Goal: Book appointment/travel/reservation

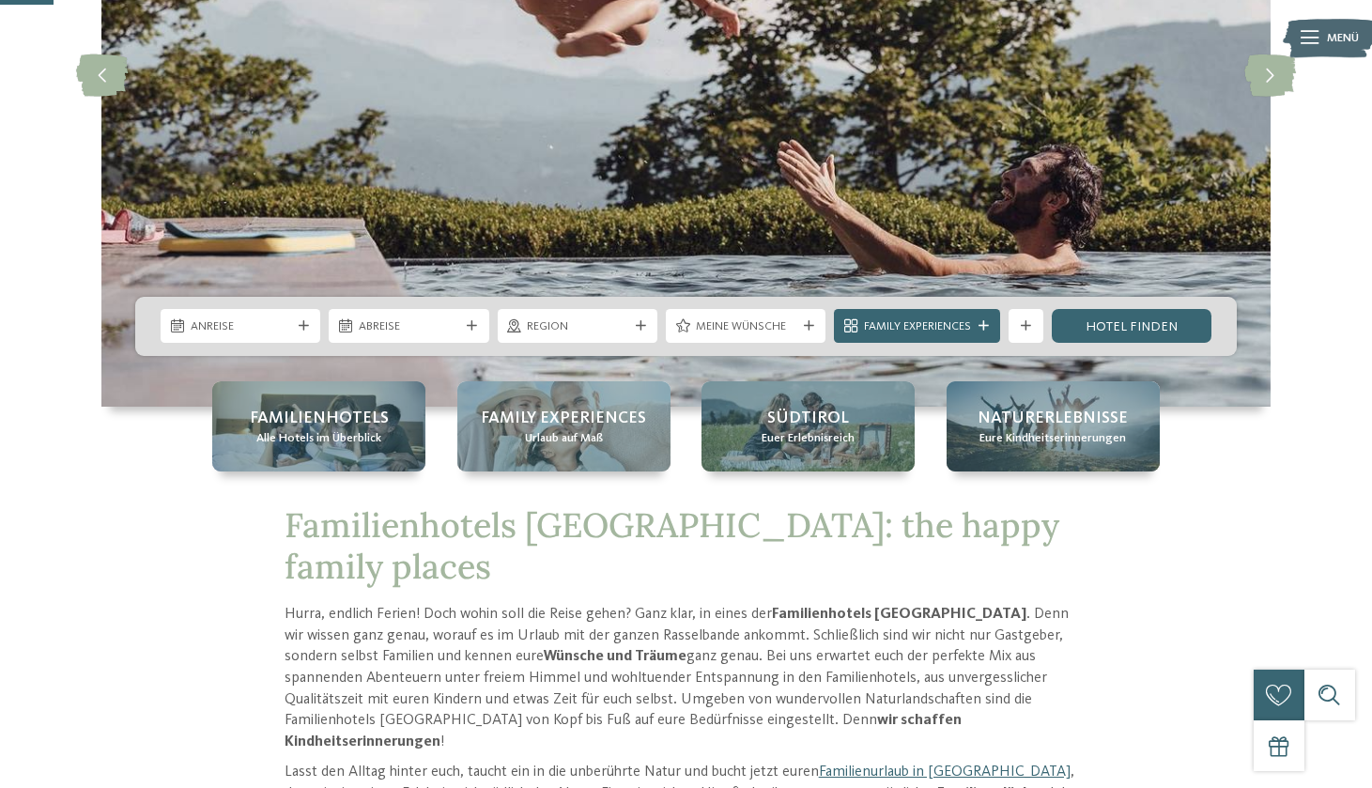
scroll to position [270, 0]
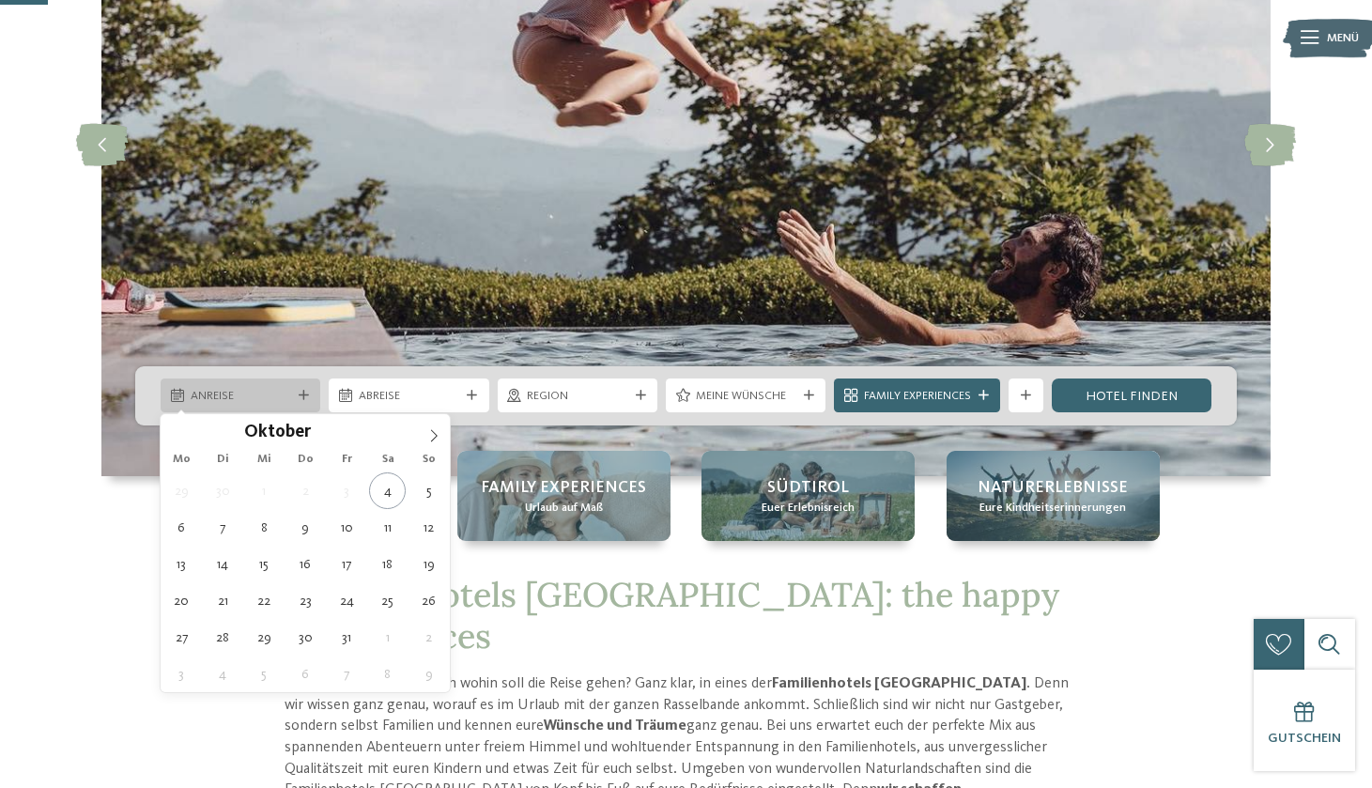
click at [280, 396] on span "Anreise" at bounding box center [241, 396] width 100 height 17
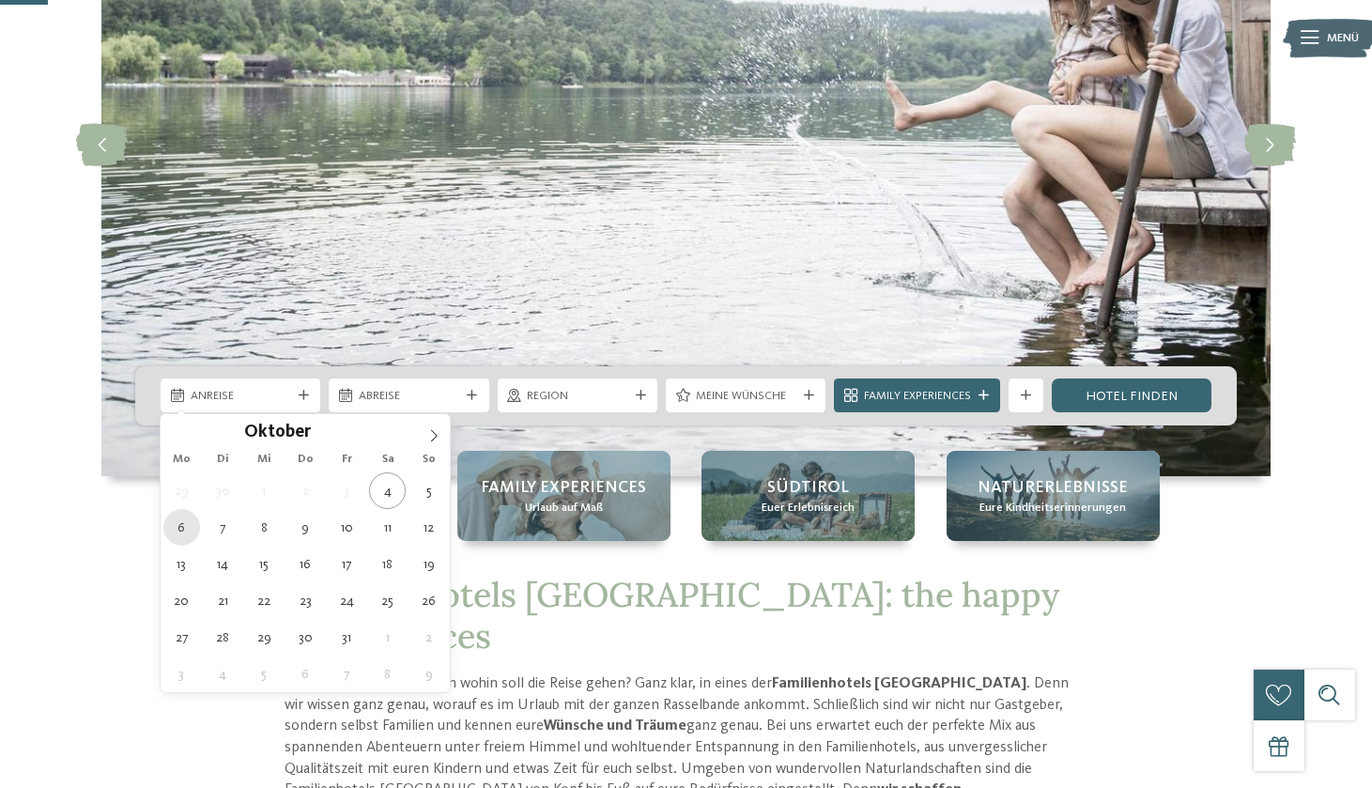
type div "06.10.2025"
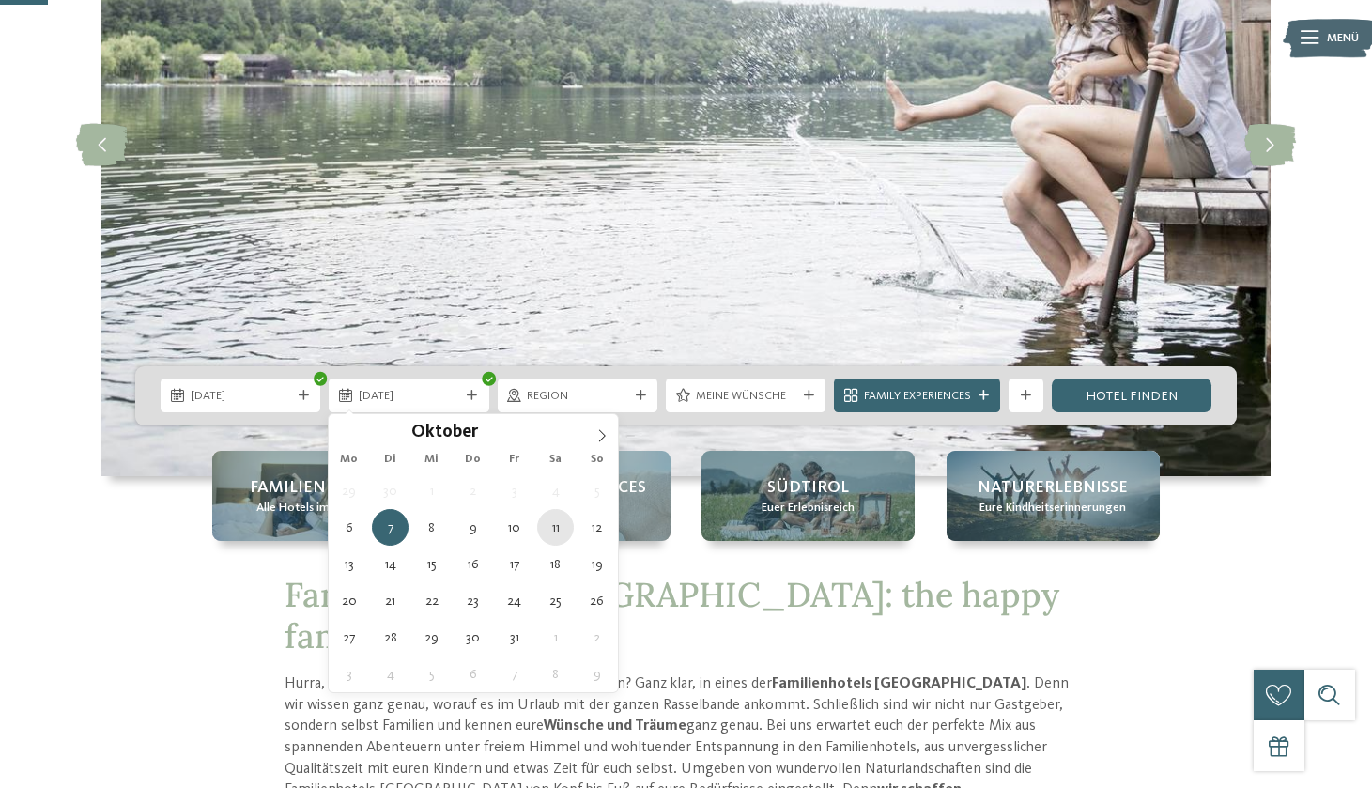
type div "11.10.2025"
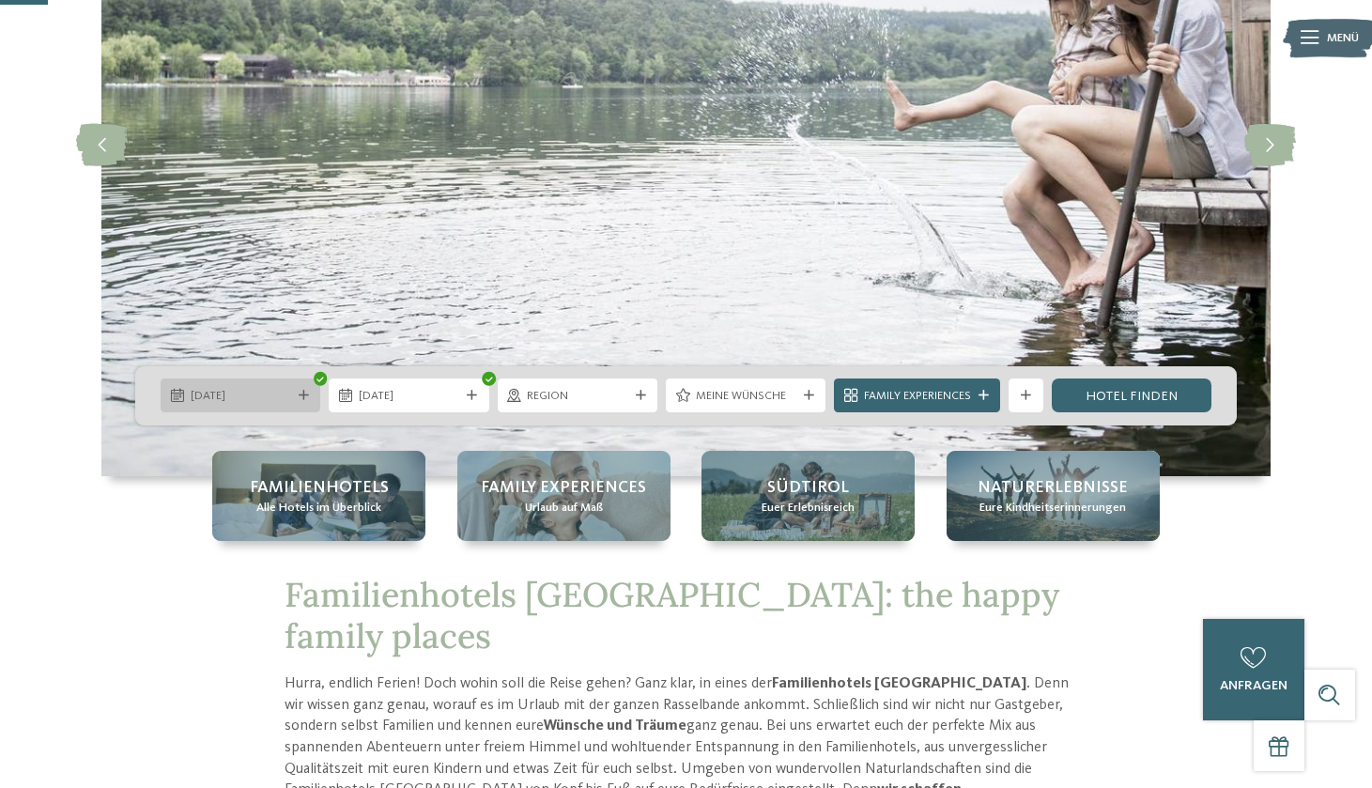
click at [290, 398] on span "06.10.2025" at bounding box center [241, 396] width 100 height 17
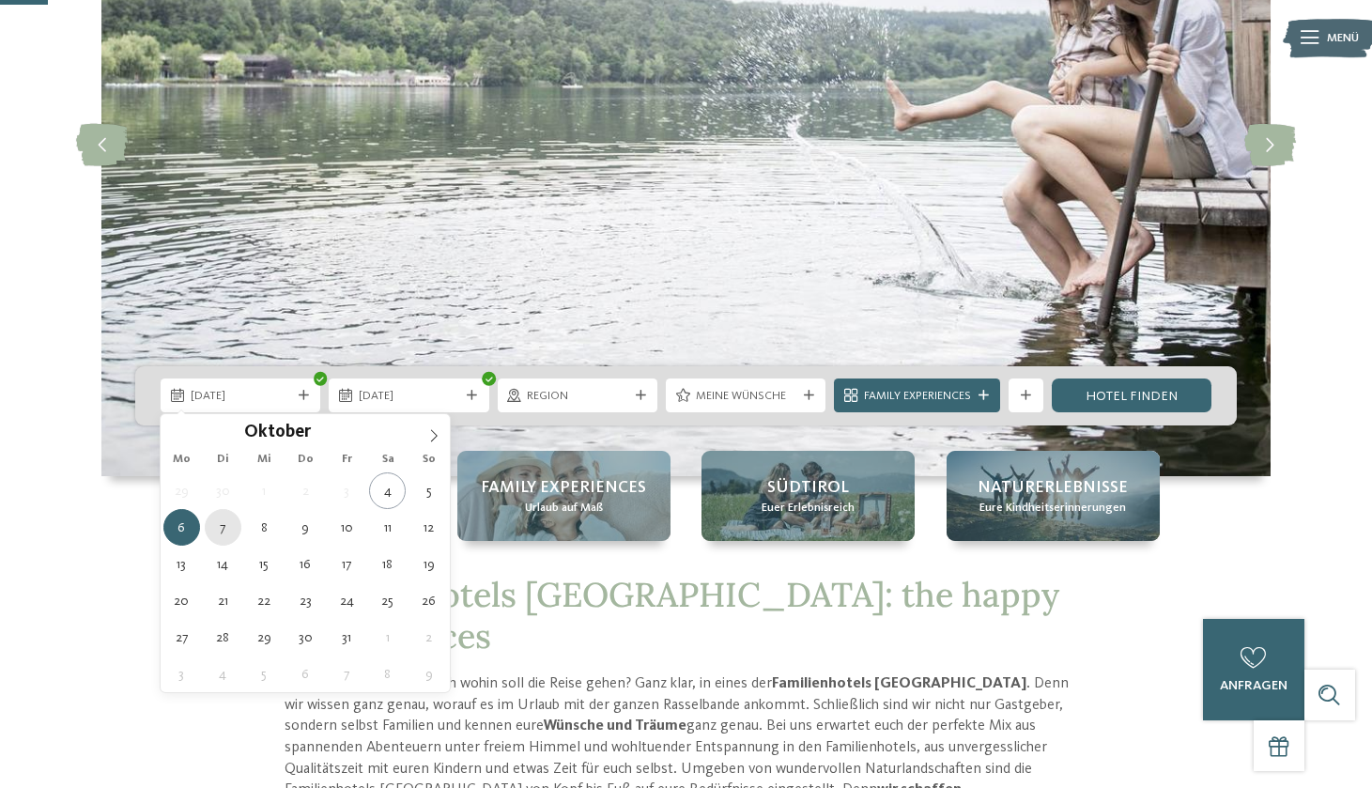
type div "07.10.2025"
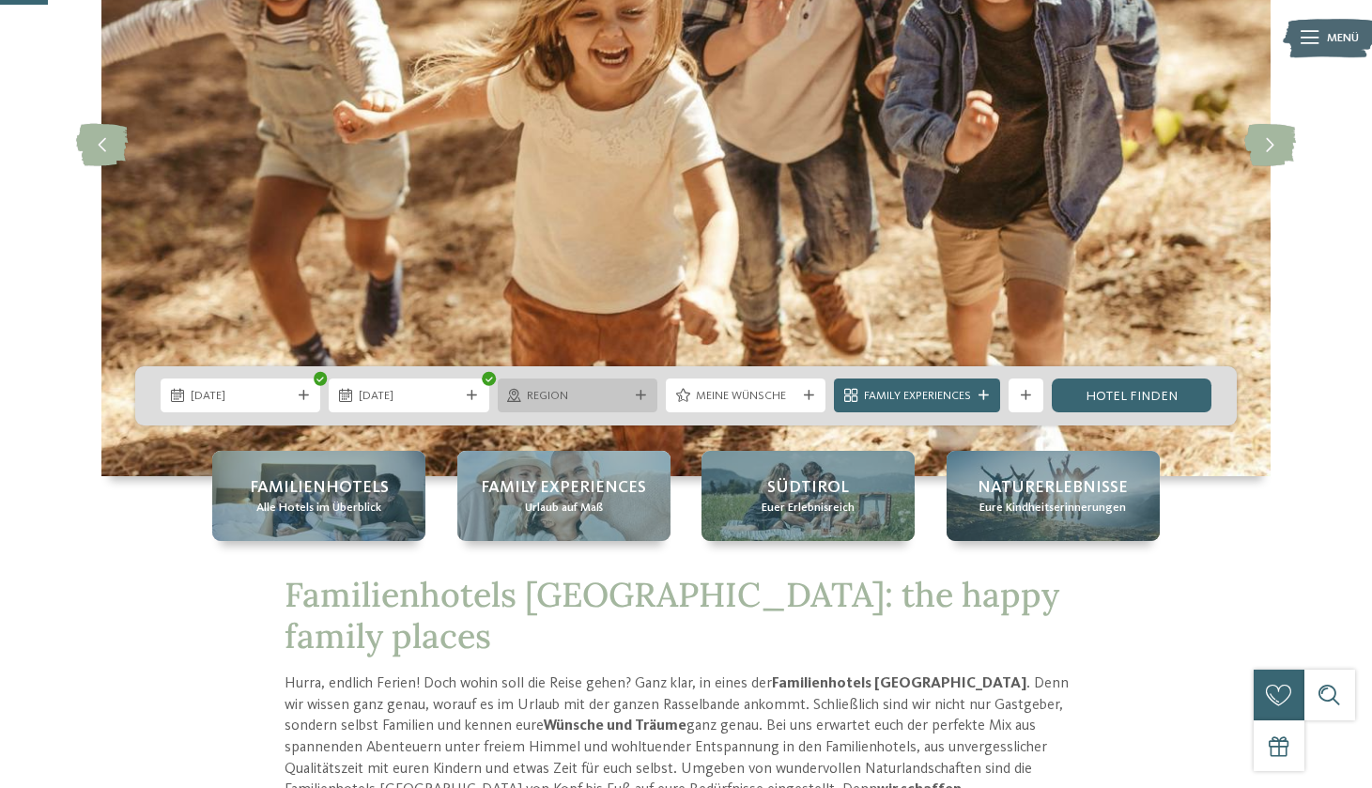
click at [595, 398] on span "Region" at bounding box center [577, 396] width 100 height 17
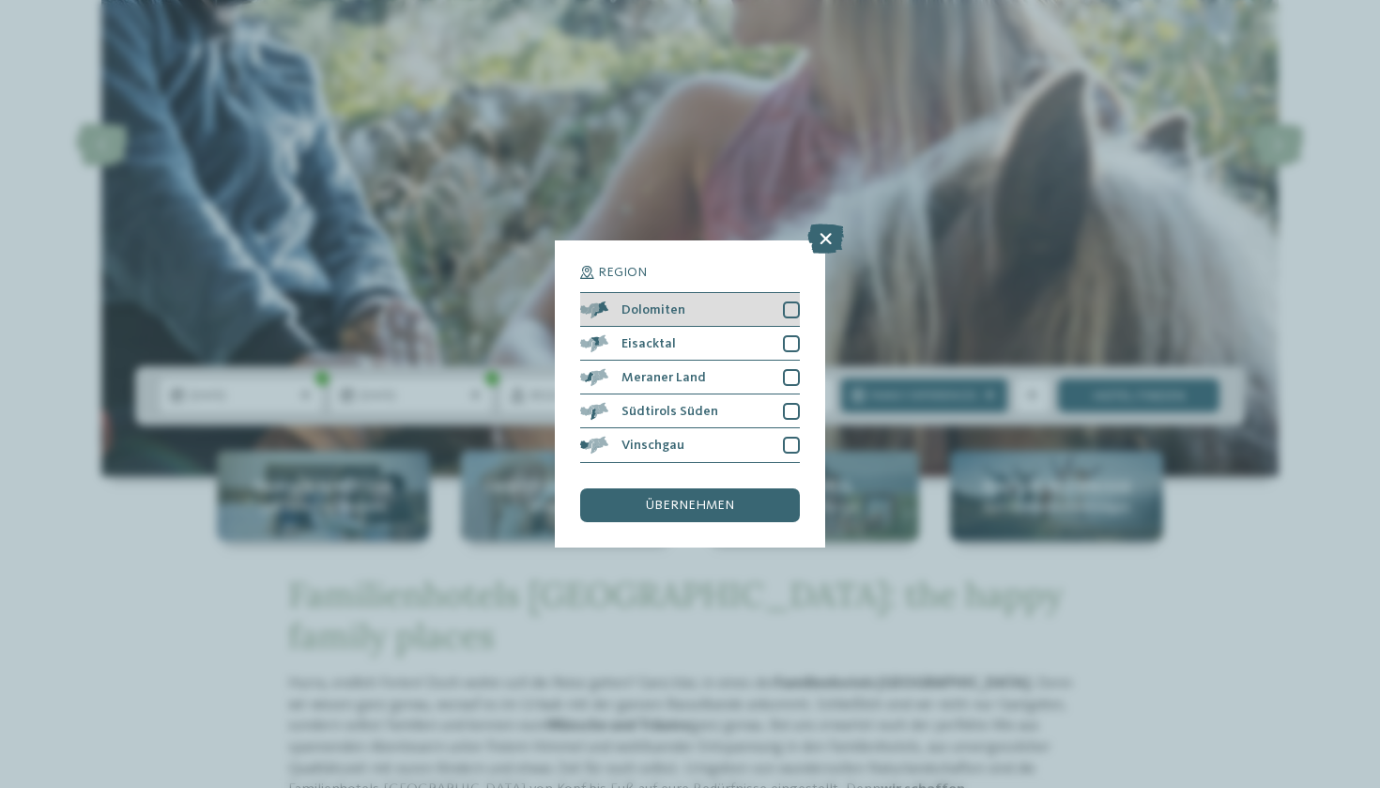
click at [790, 301] on div at bounding box center [791, 309] width 17 height 17
click at [790, 335] on div at bounding box center [791, 343] width 17 height 17
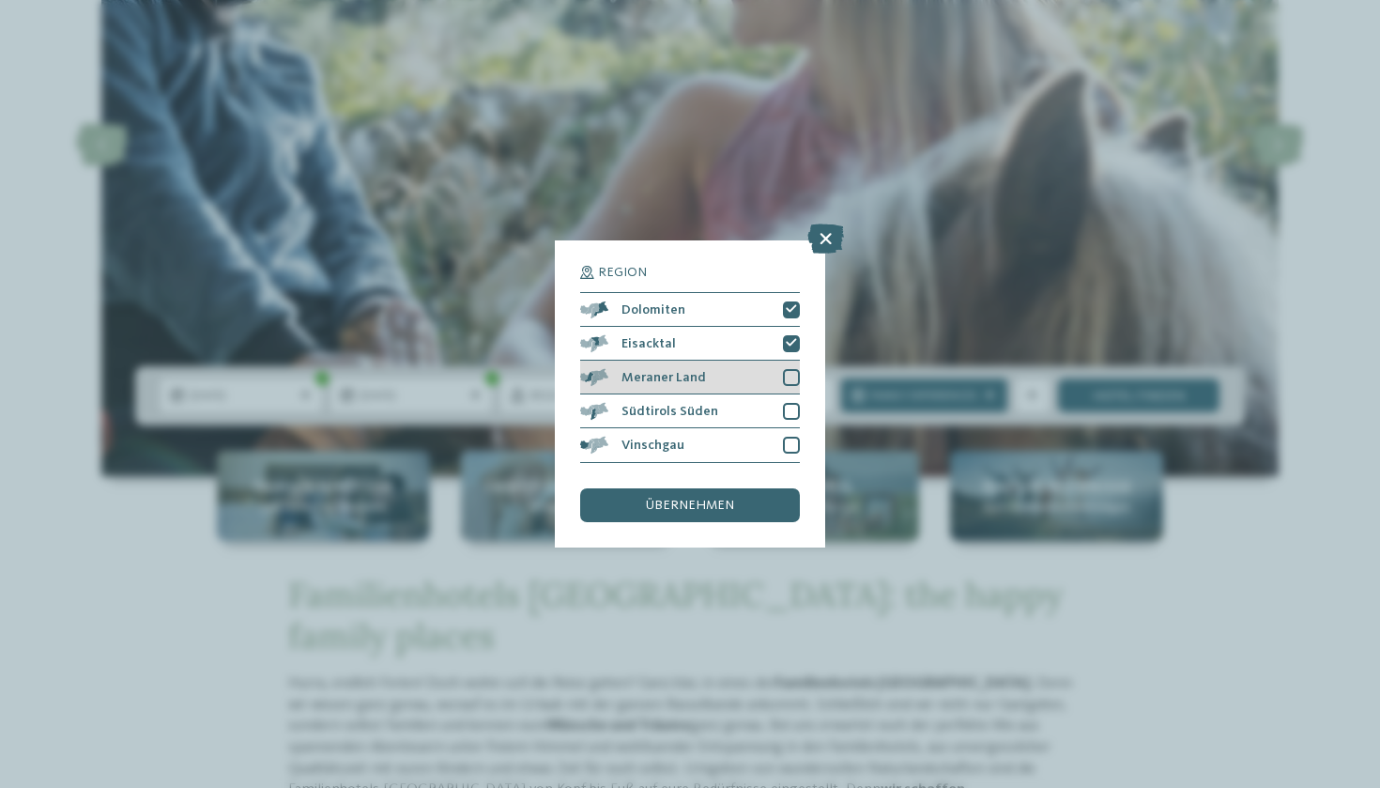
click at [791, 369] on div at bounding box center [791, 377] width 17 height 17
click at [791, 403] on div at bounding box center [791, 411] width 17 height 17
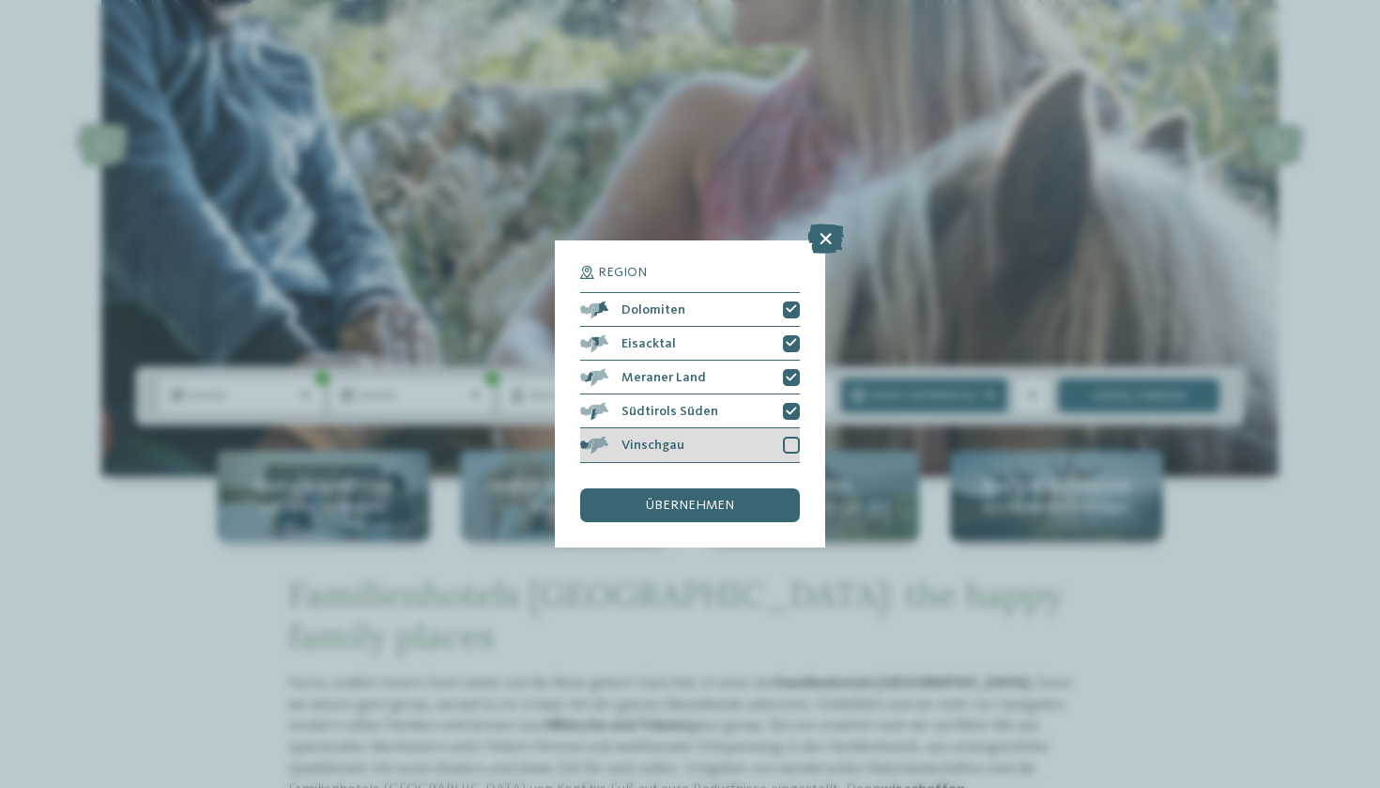
click at [792, 437] on div at bounding box center [791, 445] width 17 height 17
click at [743, 488] on div "übernehmen" at bounding box center [690, 505] width 220 height 34
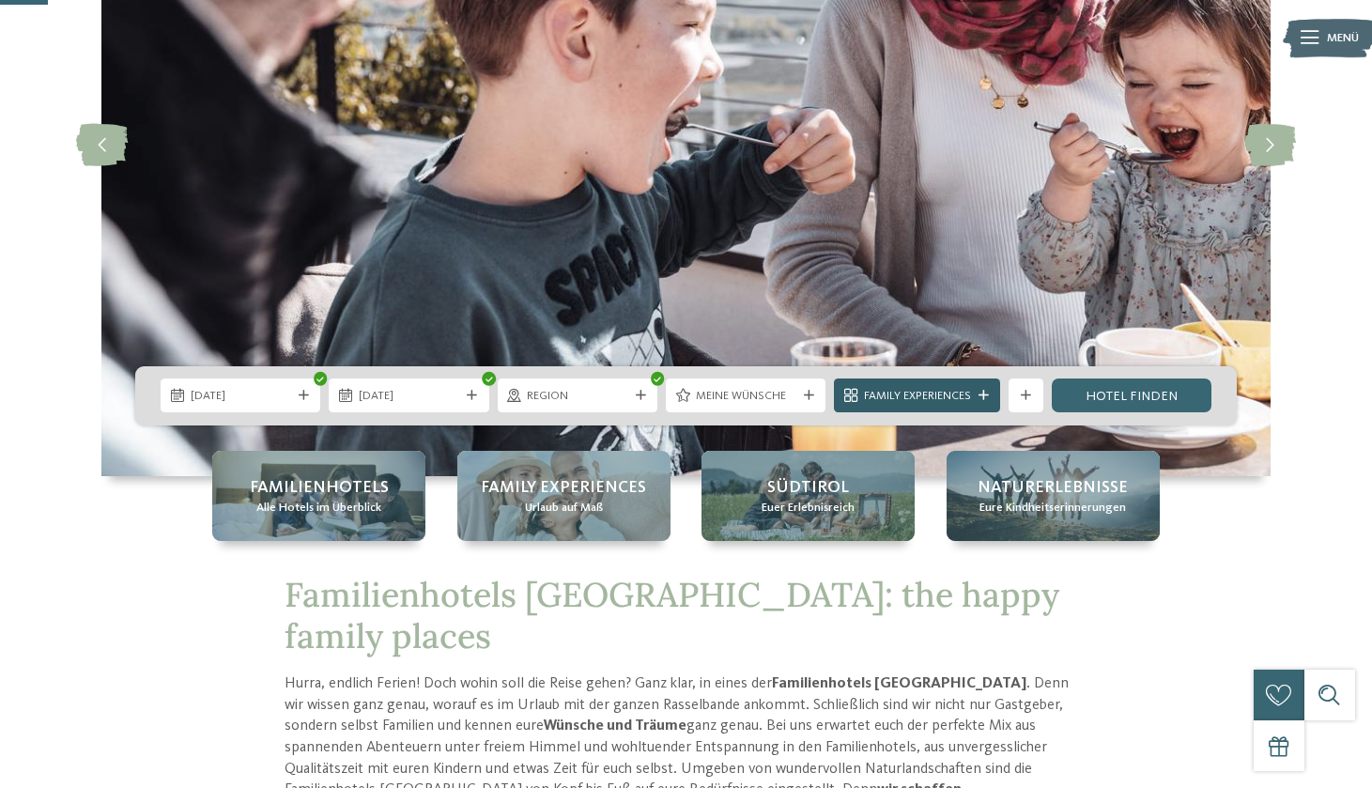
click at [912, 402] on span "Family Experiences" at bounding box center [917, 396] width 107 height 17
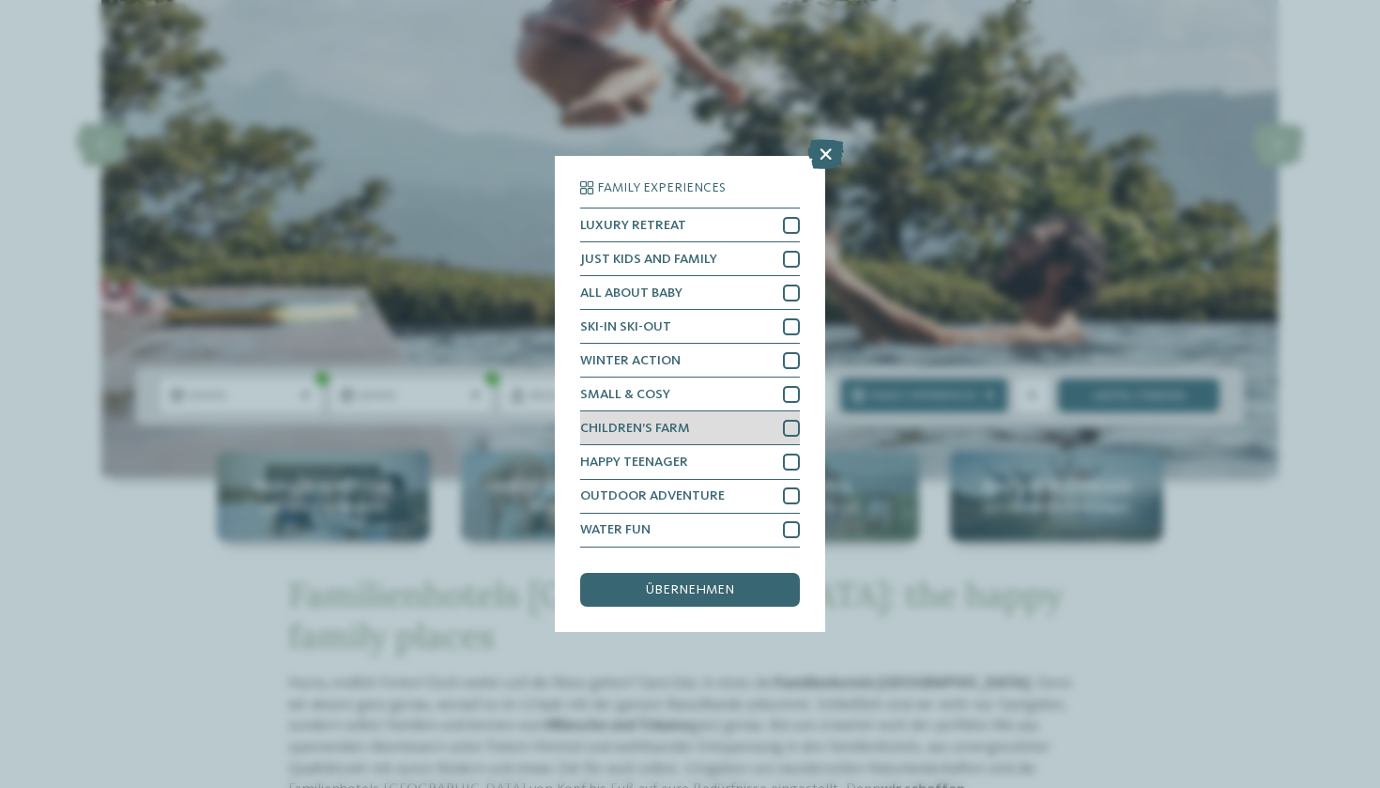
click at [788, 420] on div at bounding box center [791, 428] width 17 height 17
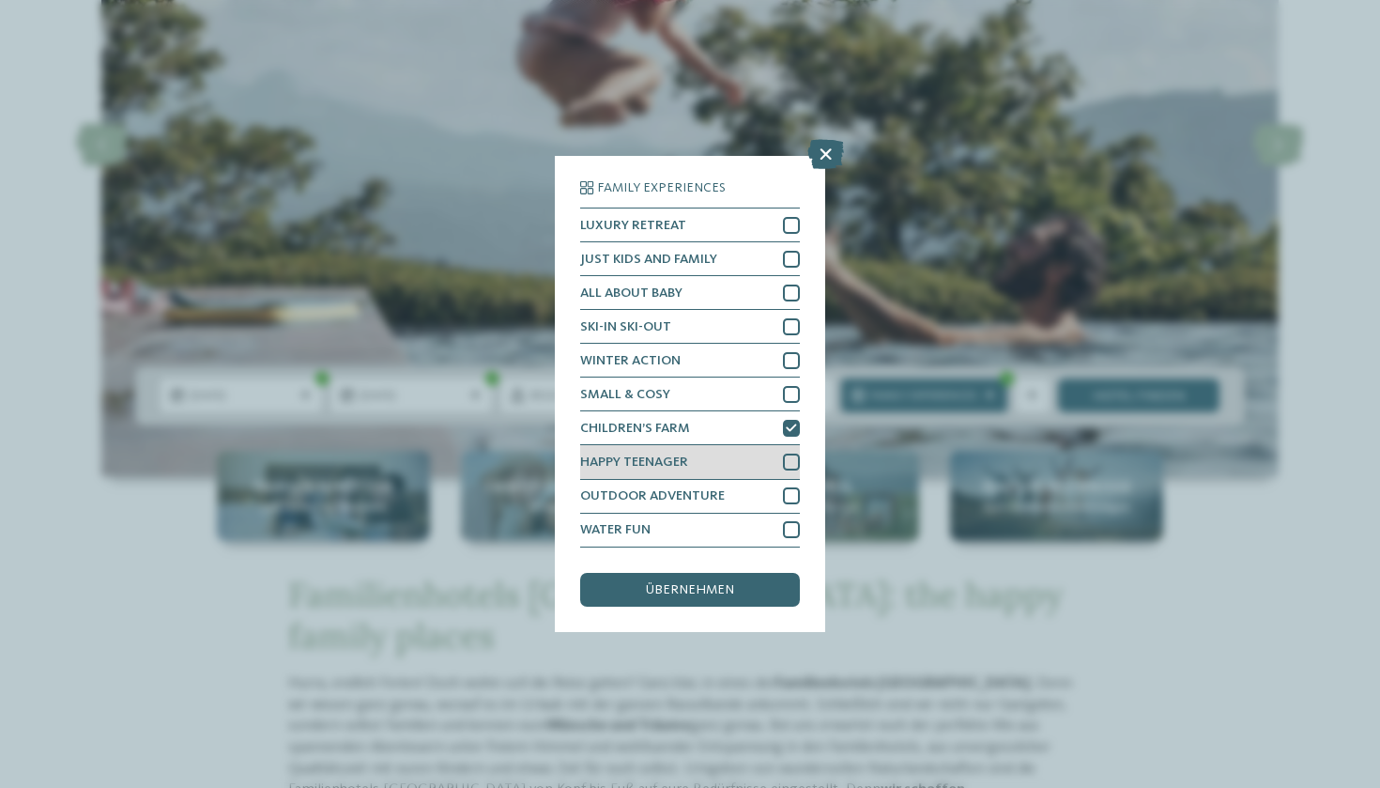
click at [793, 454] on div at bounding box center [791, 462] width 17 height 17
click at [797, 487] on div at bounding box center [791, 495] width 17 height 17
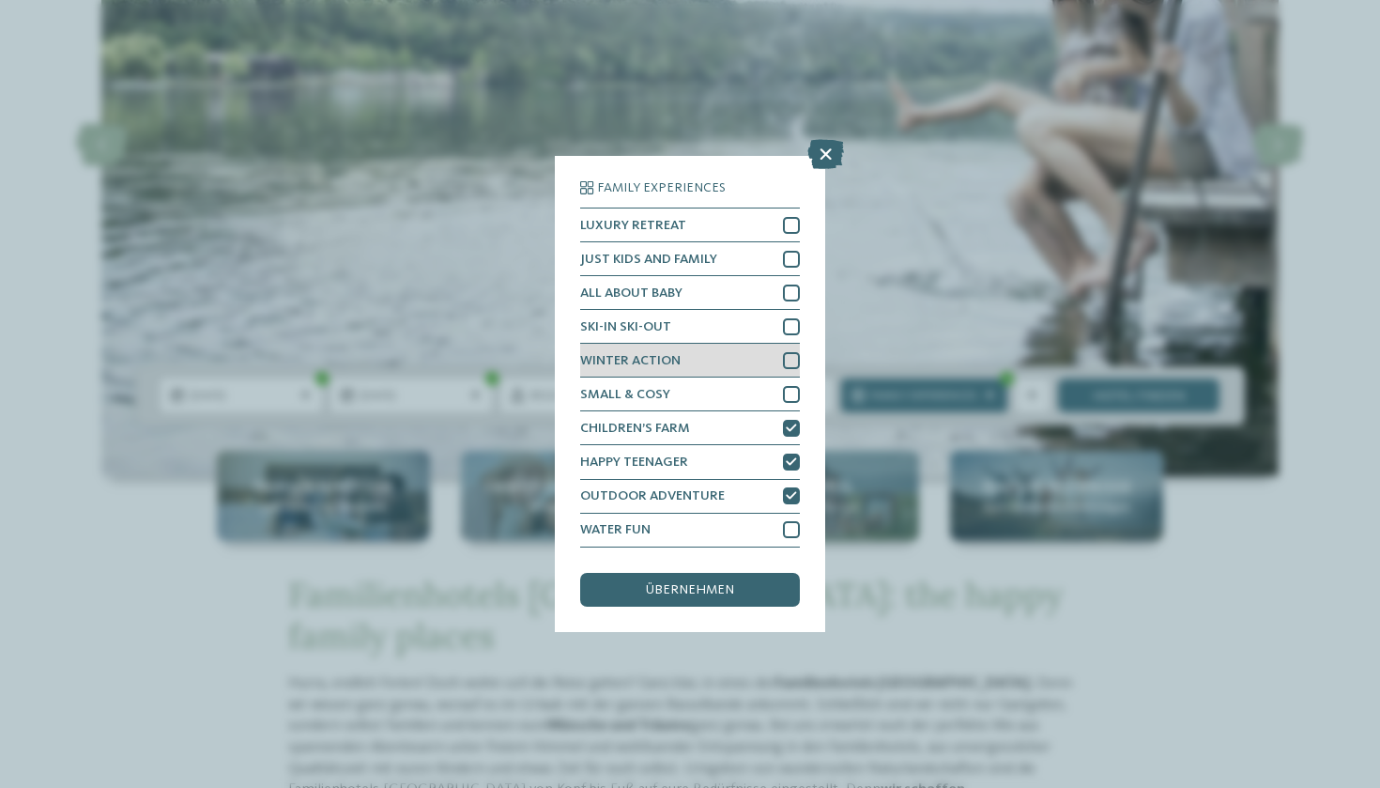
click at [795, 352] on div at bounding box center [791, 360] width 17 height 17
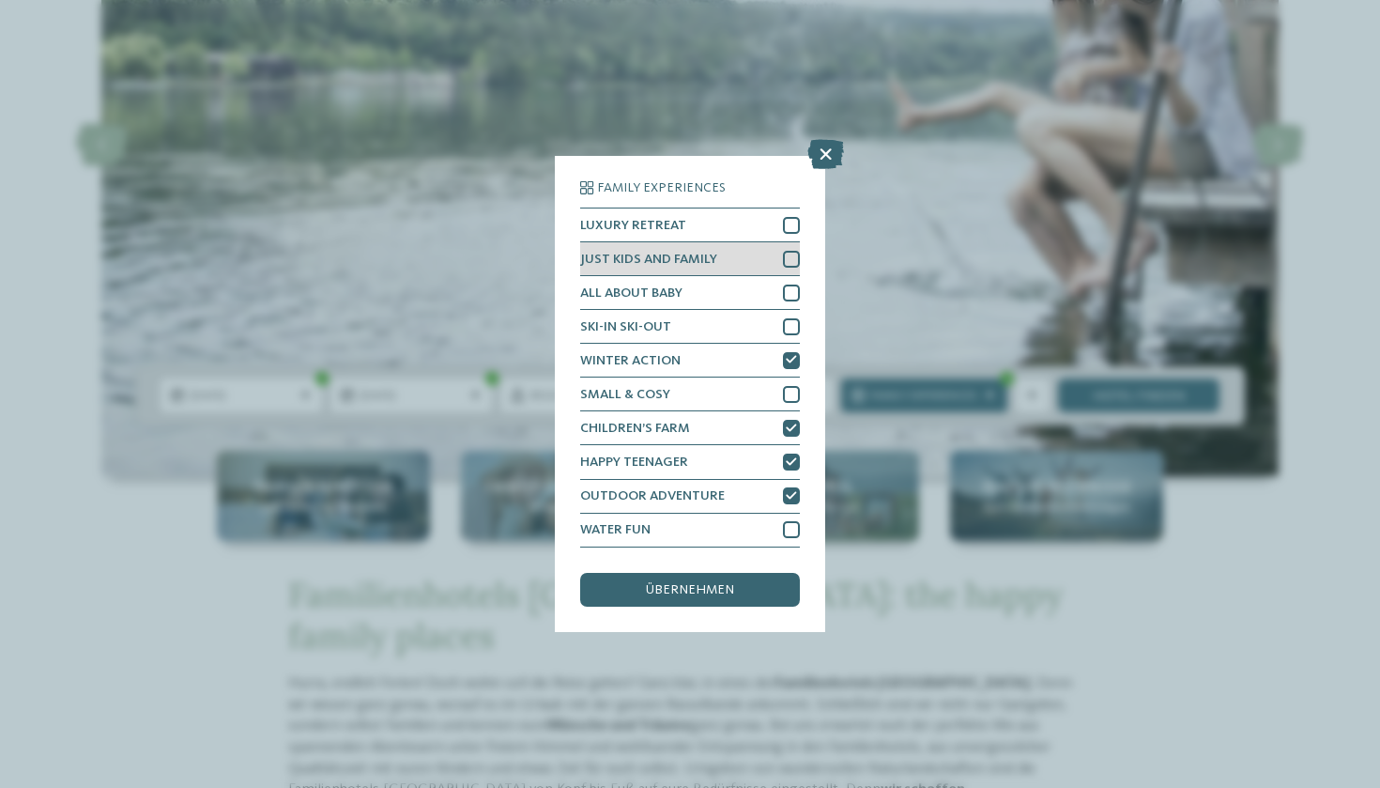
click at [791, 251] on div at bounding box center [791, 259] width 17 height 17
click at [794, 254] on icon at bounding box center [791, 259] width 11 height 10
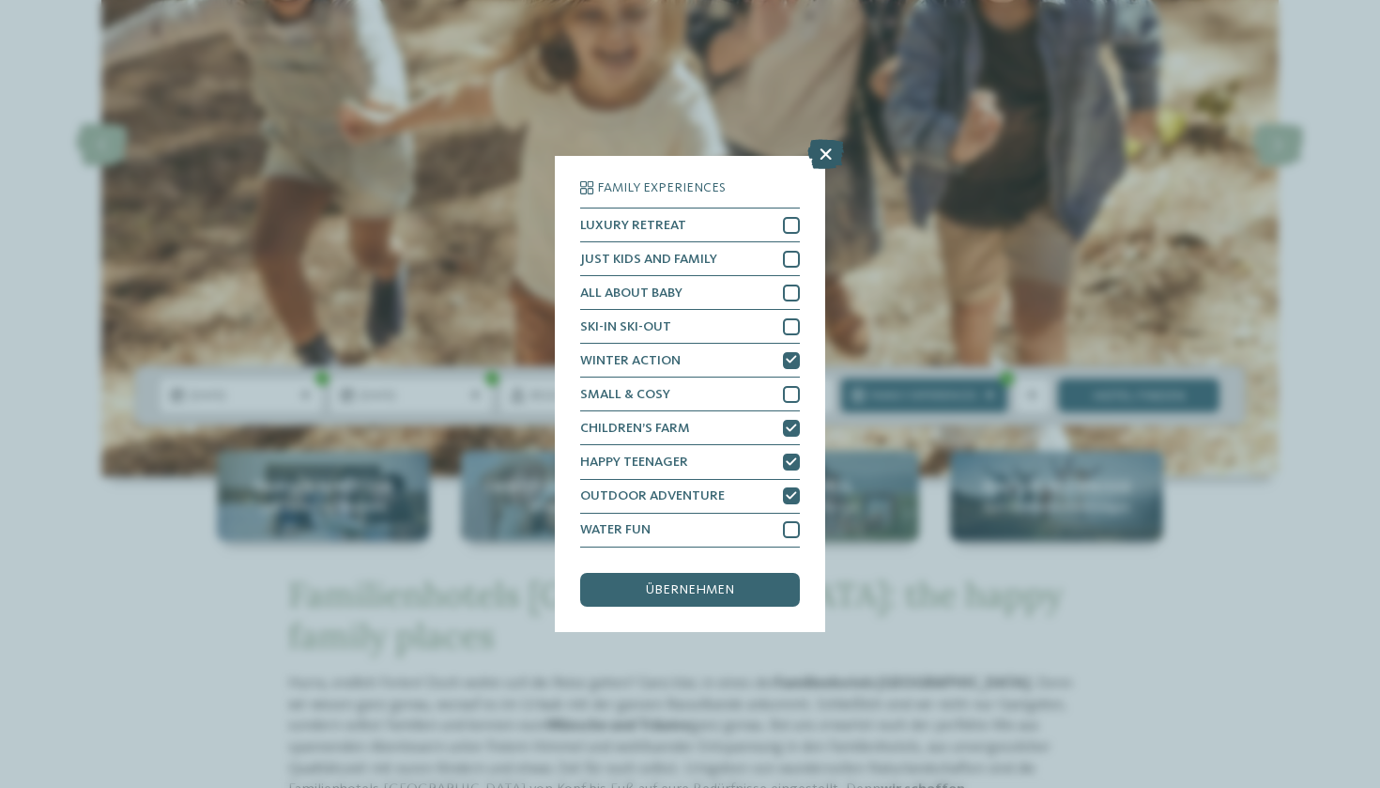
click at [827, 140] on icon at bounding box center [826, 155] width 37 height 30
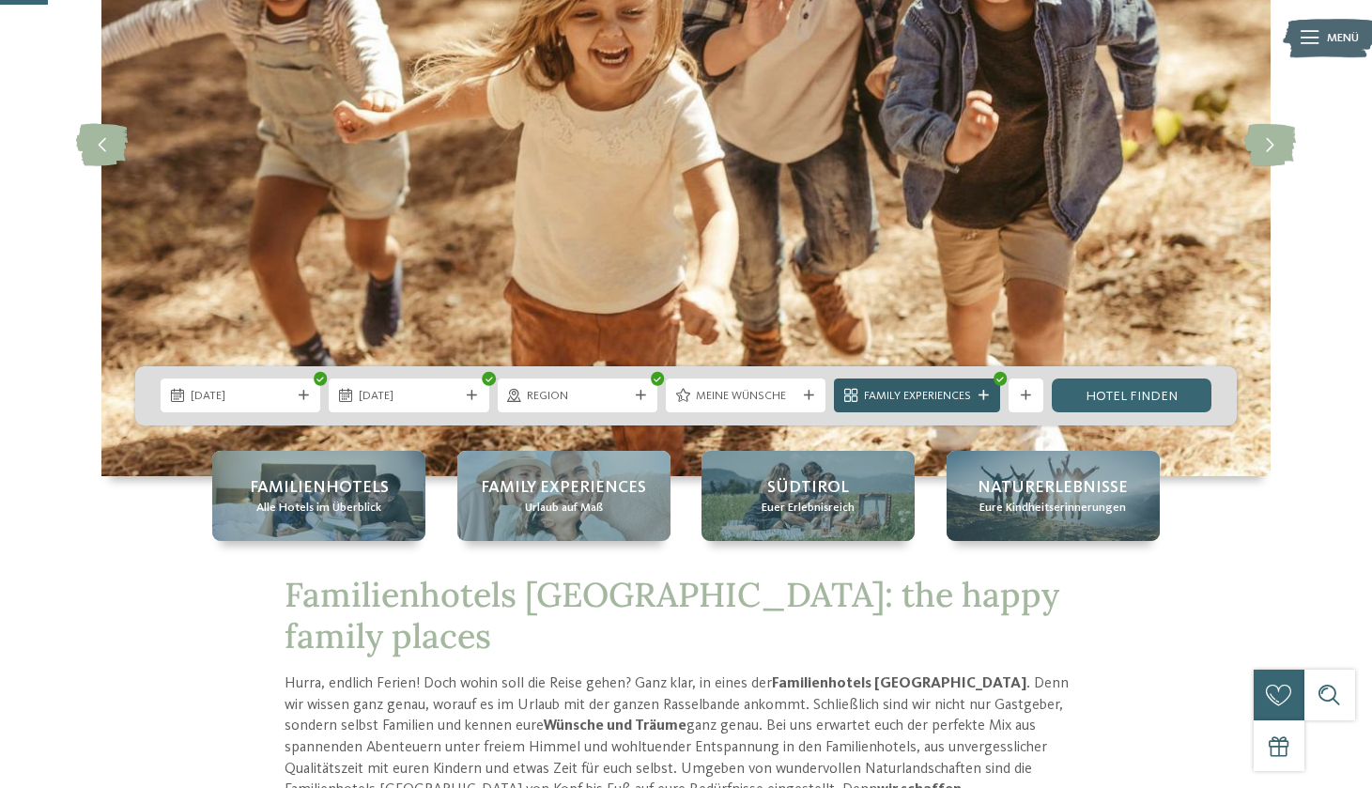
click at [927, 393] on span "Family Experiences" at bounding box center [917, 396] width 107 height 17
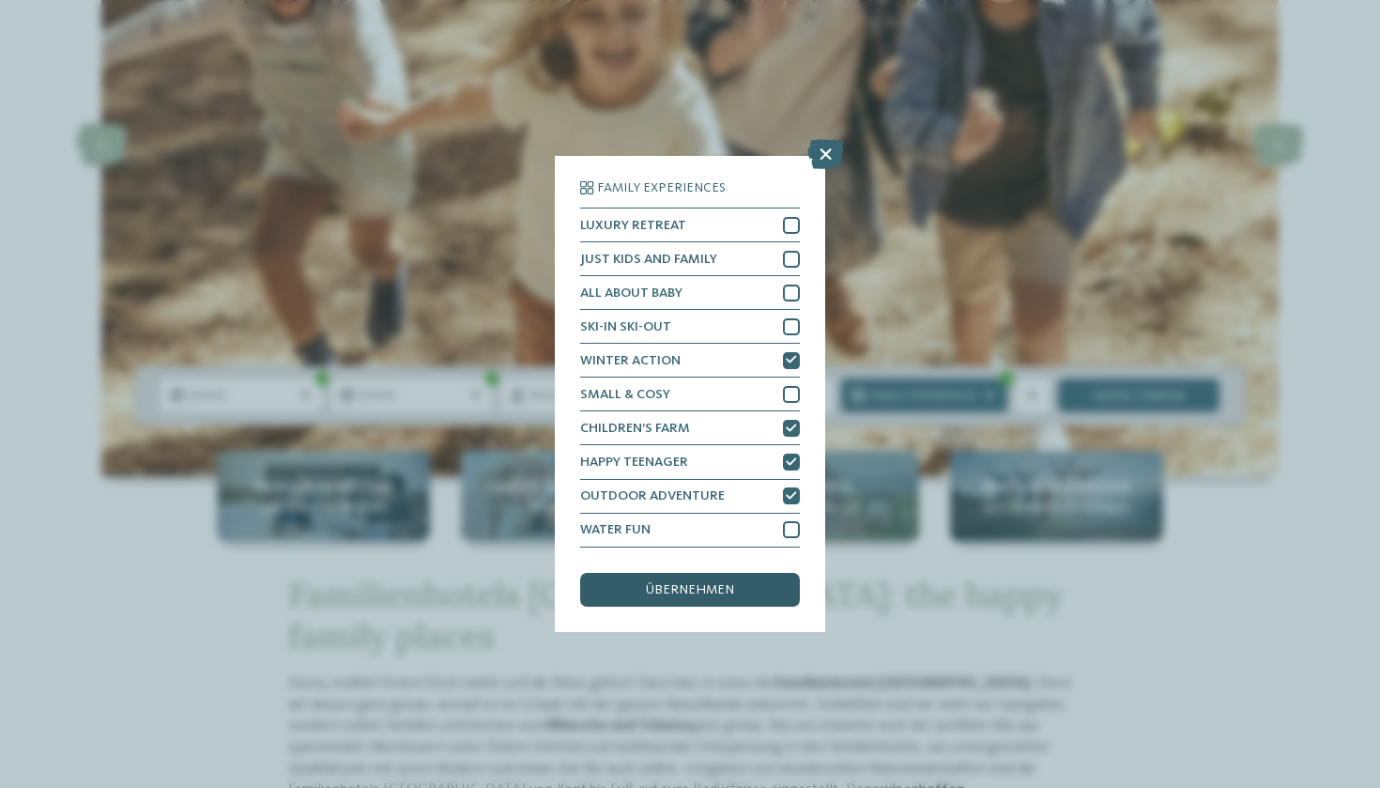
click at [722, 583] on span "übernehmen" at bounding box center [690, 589] width 88 height 13
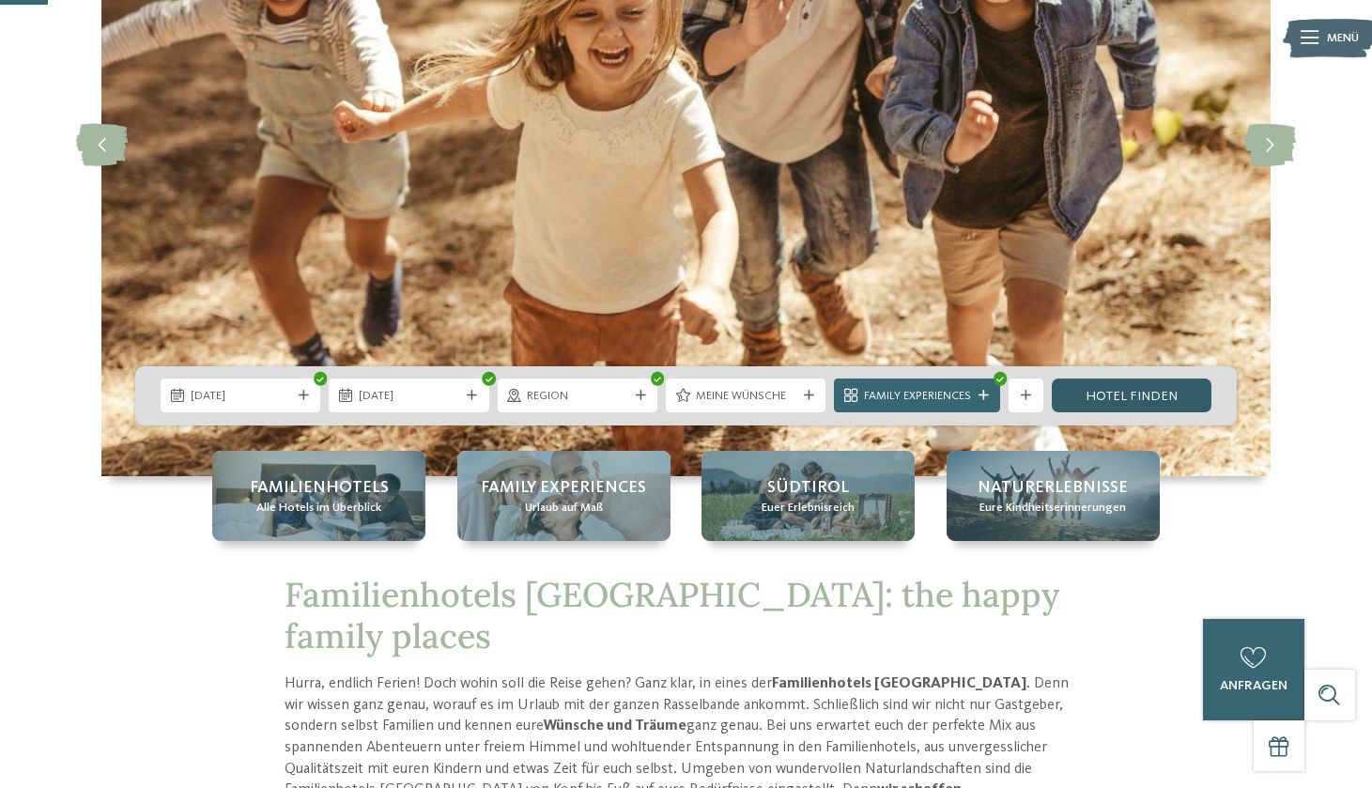
click at [1165, 394] on link "Hotel finden" at bounding box center [1132, 395] width 160 height 34
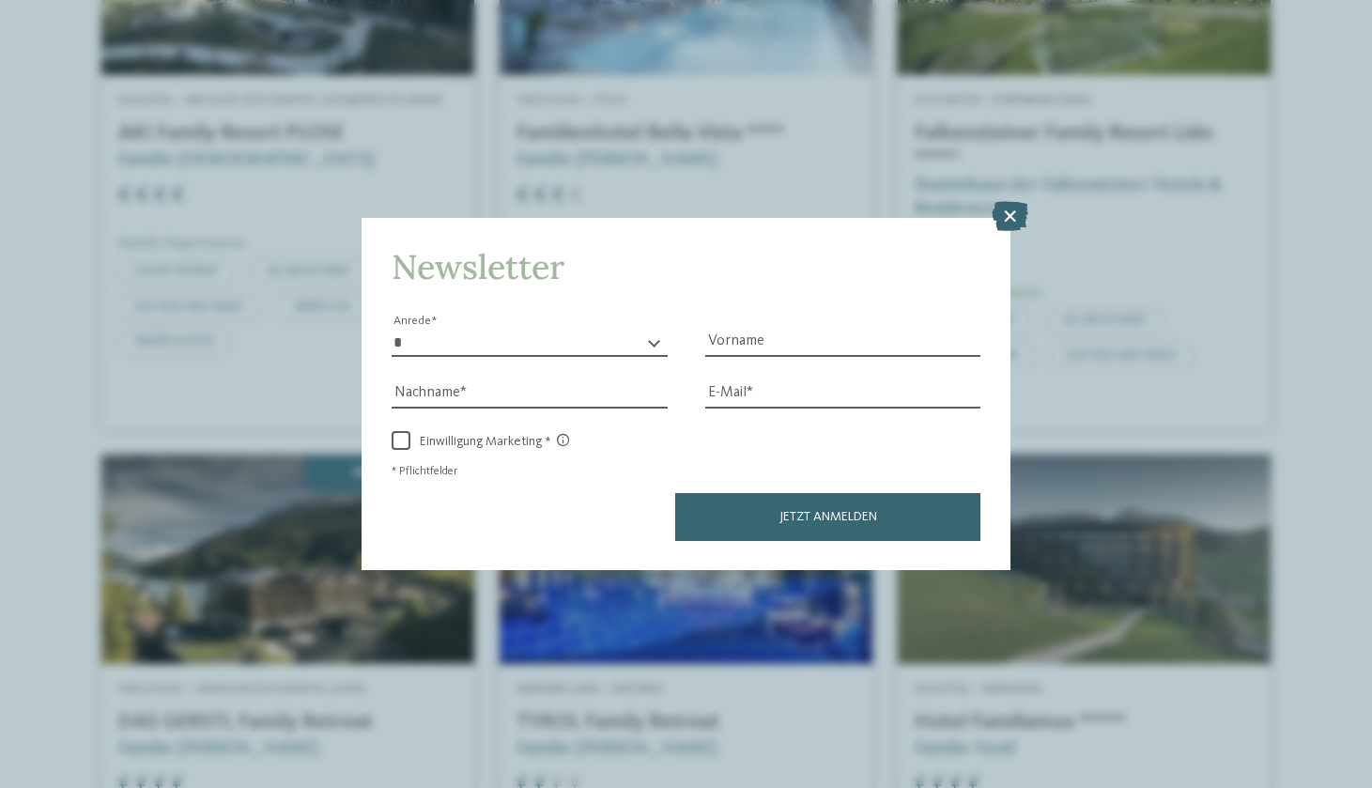
scroll to position [1928, 0]
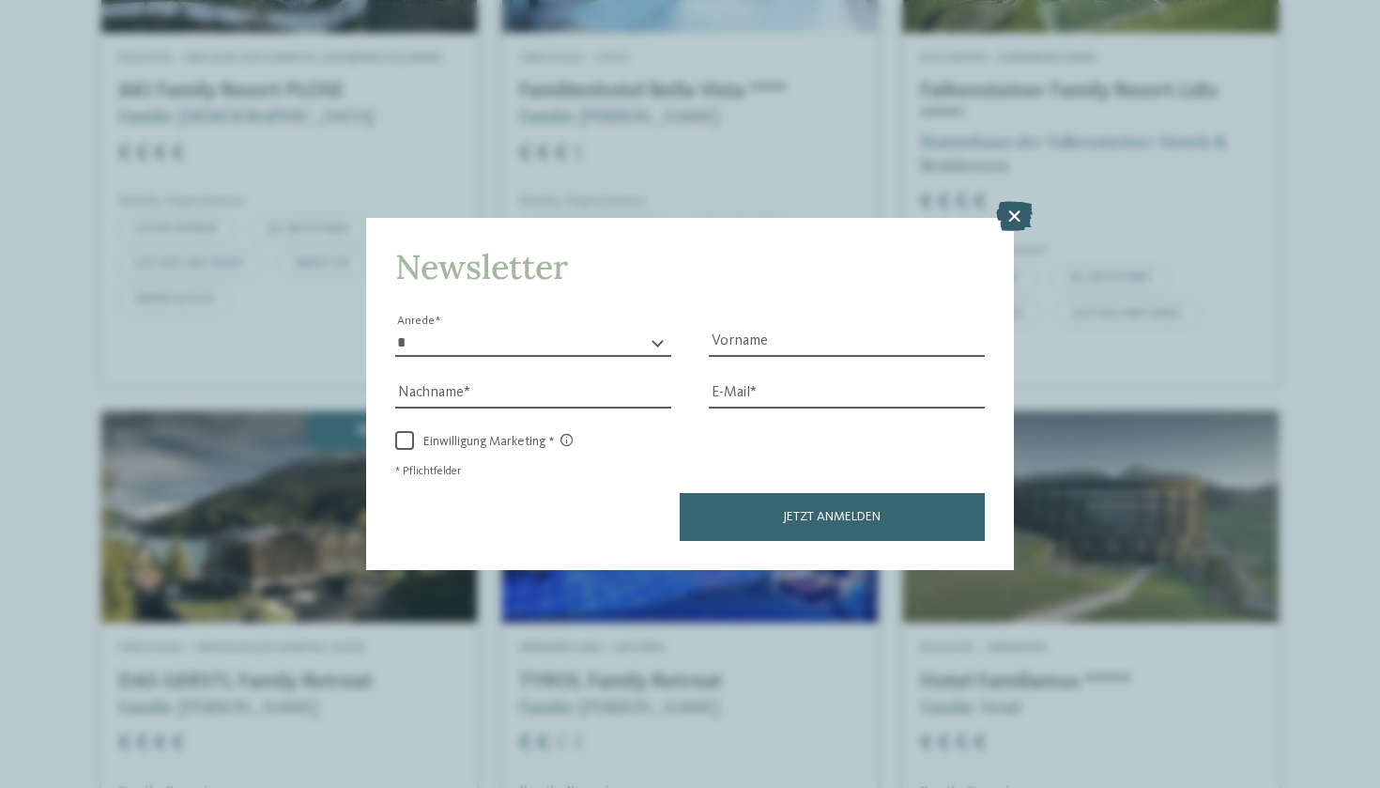
click at [1011, 201] on icon at bounding box center [1014, 216] width 37 height 30
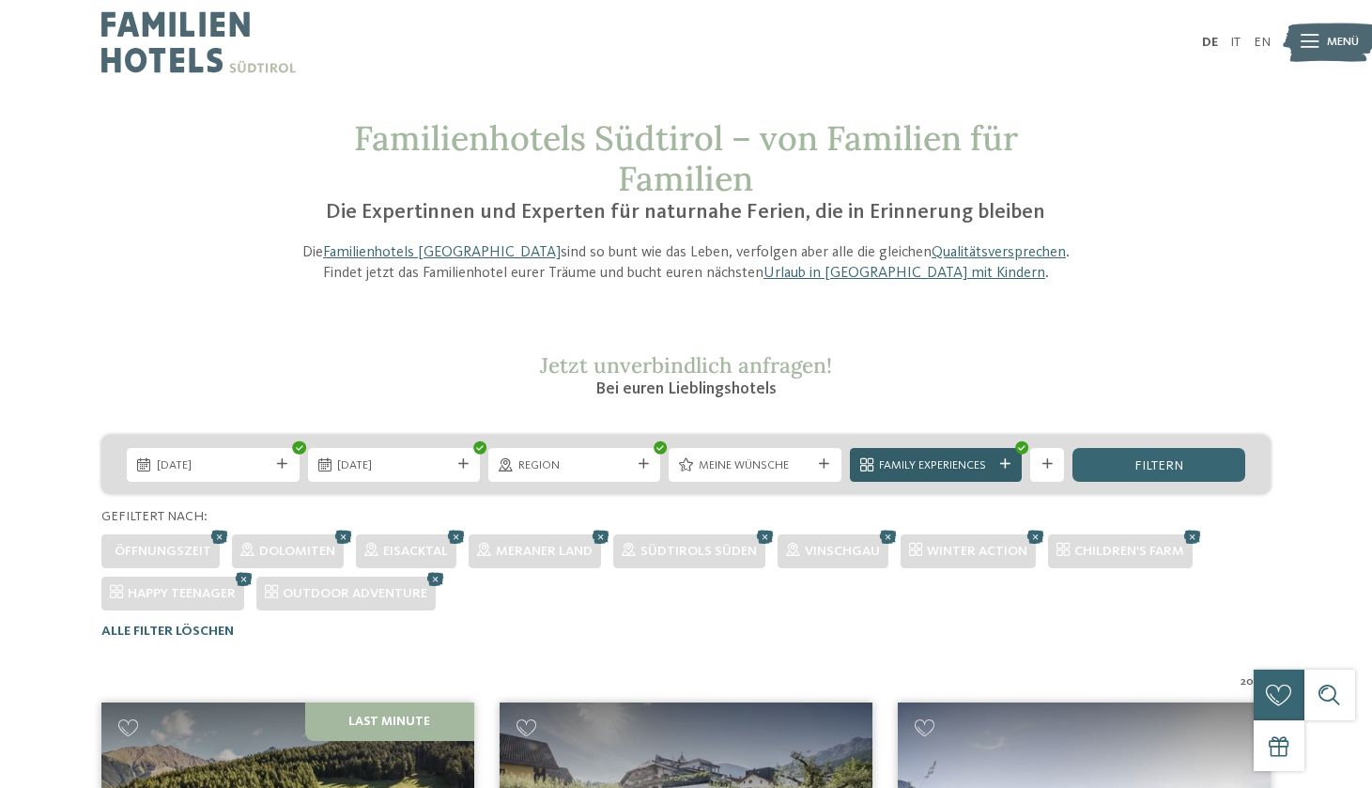
scroll to position [0, 0]
click at [973, 464] on span "Family Experiences" at bounding box center [935, 465] width 113 height 17
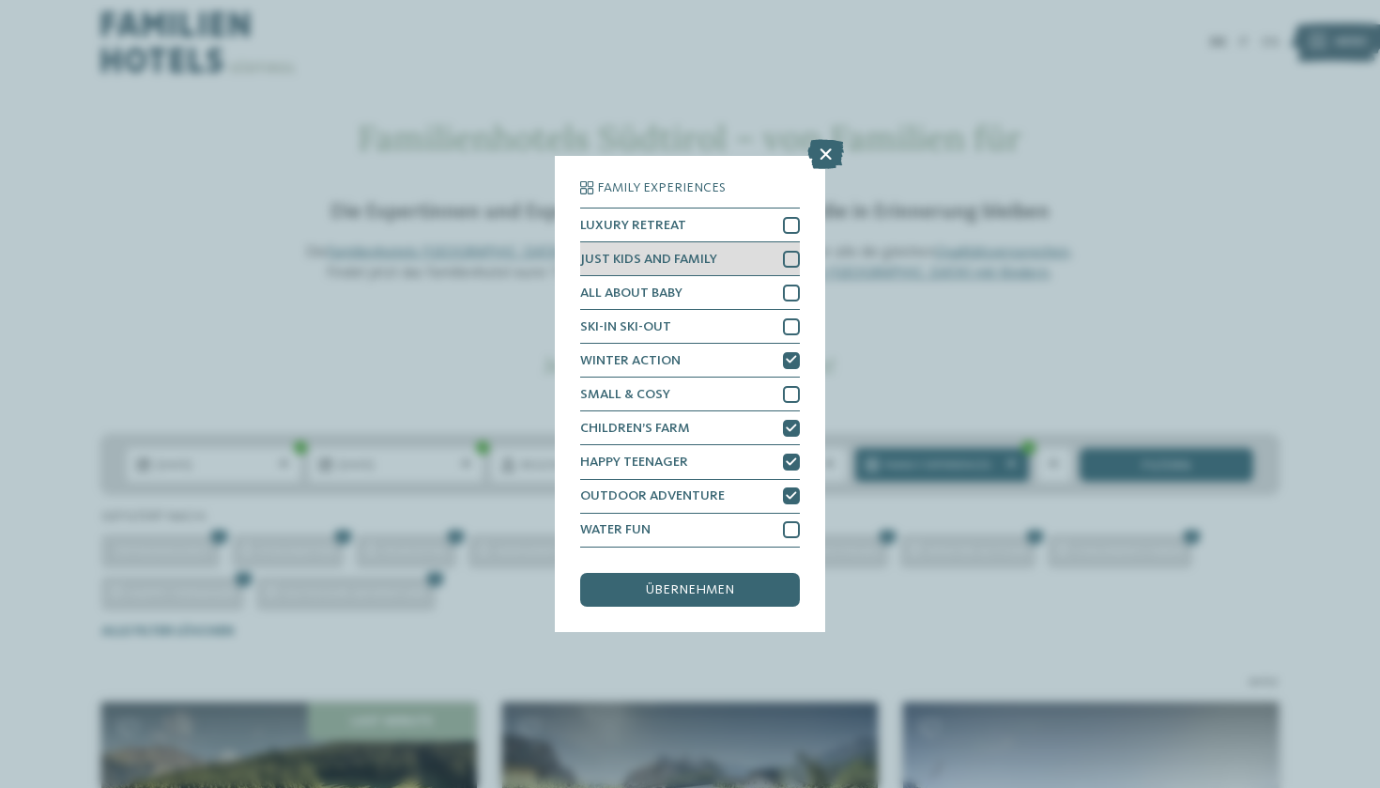
click at [793, 251] on div at bounding box center [791, 259] width 17 height 17
click at [706, 583] on span "übernehmen" at bounding box center [690, 589] width 88 height 13
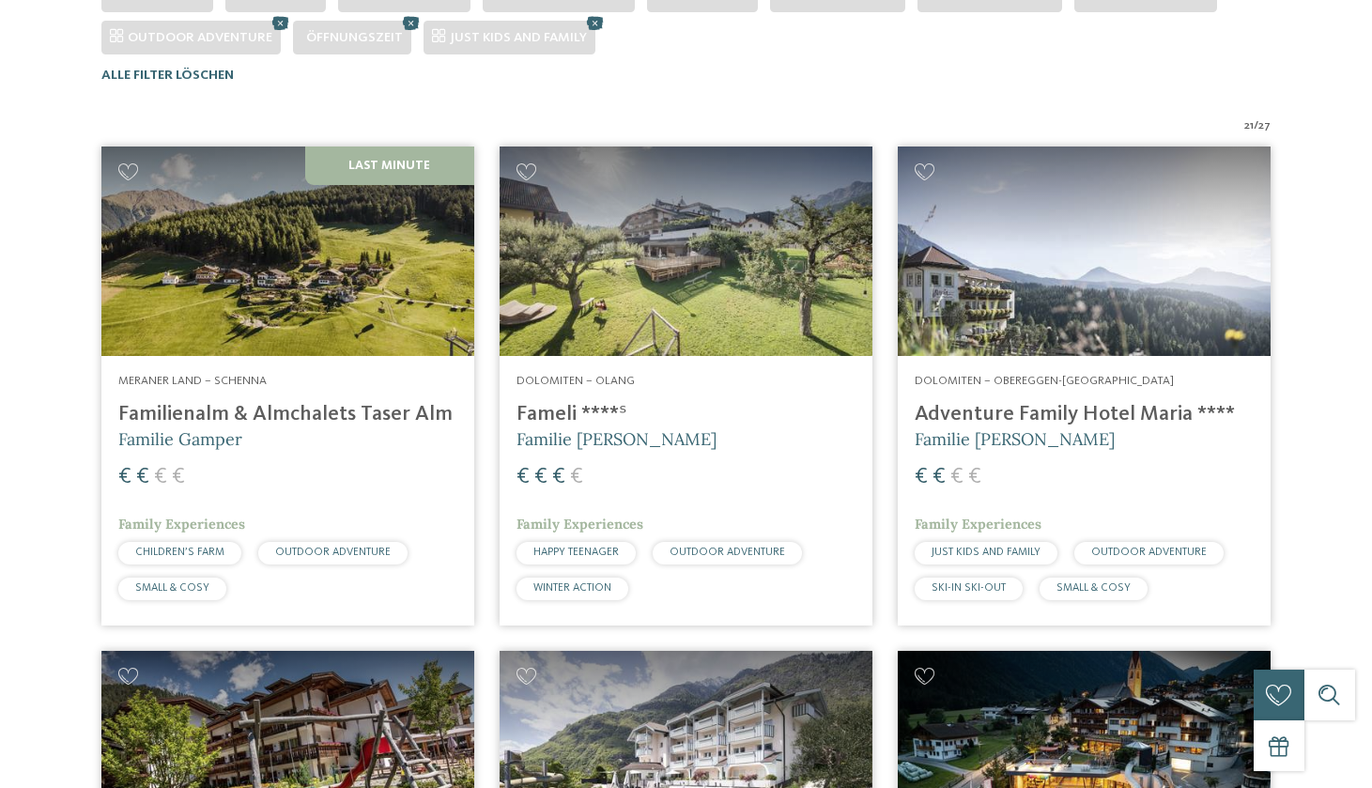
scroll to position [583, 0]
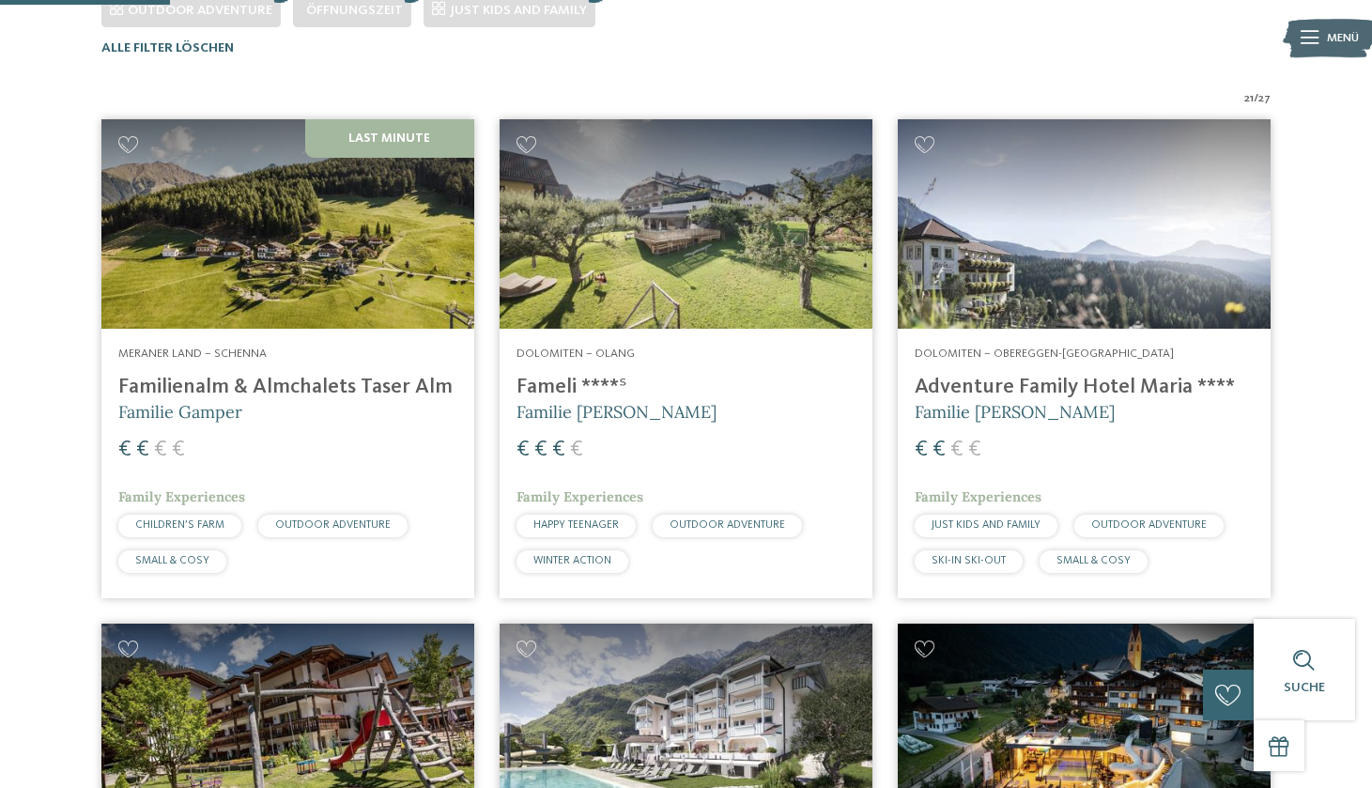
click at [708, 274] on img at bounding box center [686, 223] width 373 height 209
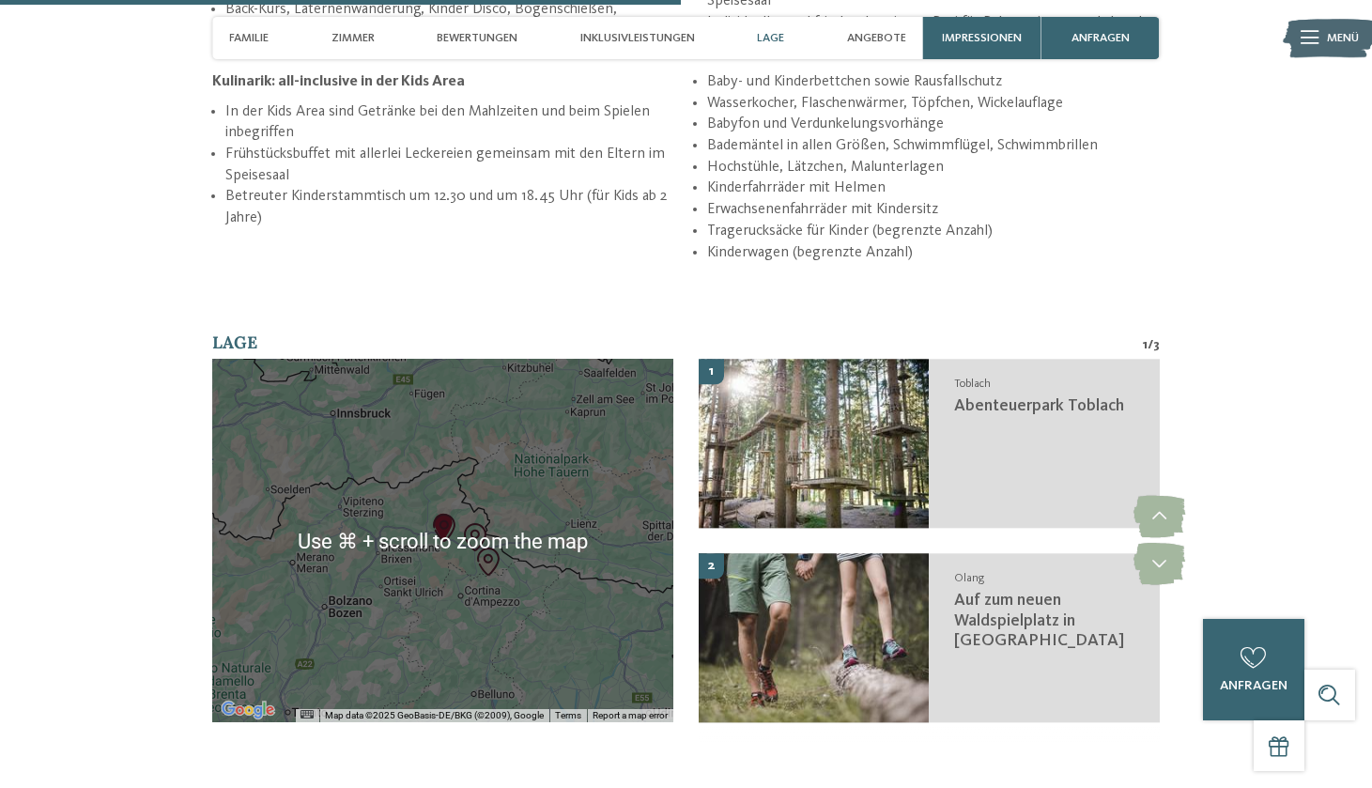
scroll to position [2900, 0]
